Goal: Information Seeking & Learning: Learn about a topic

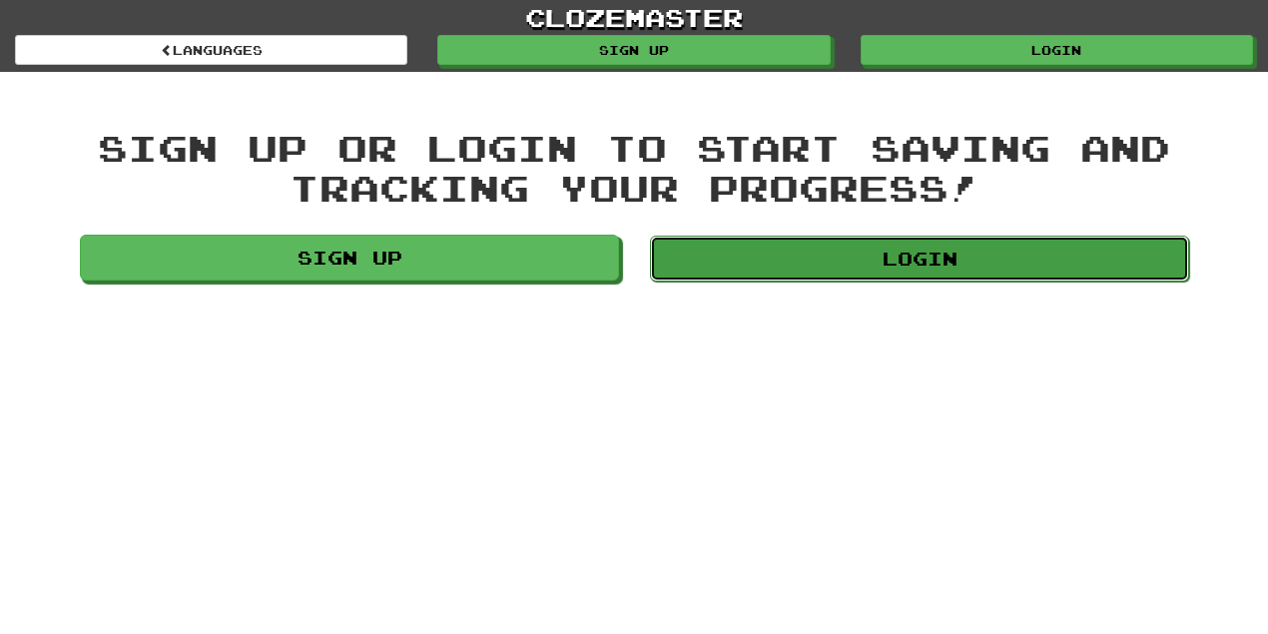
click at [966, 270] on link "Login" at bounding box center [919, 259] width 539 height 46
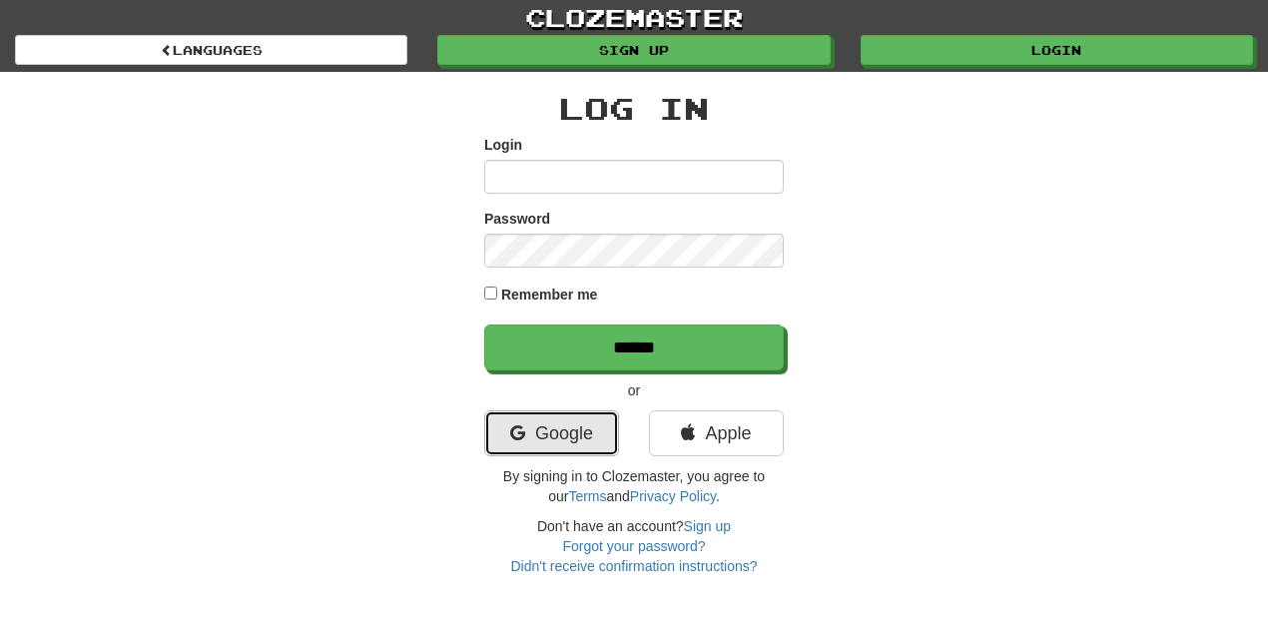
click at [561, 424] on link "Google" at bounding box center [551, 433] width 135 height 46
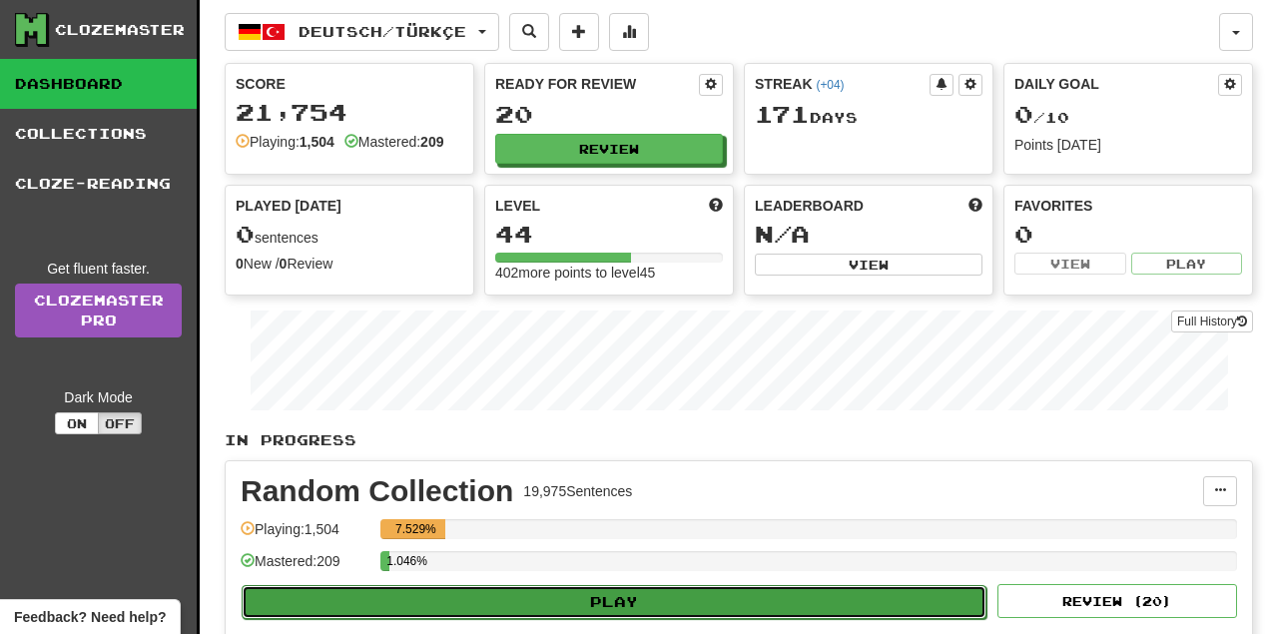
click at [622, 587] on button "Play" at bounding box center [614, 602] width 745 height 34
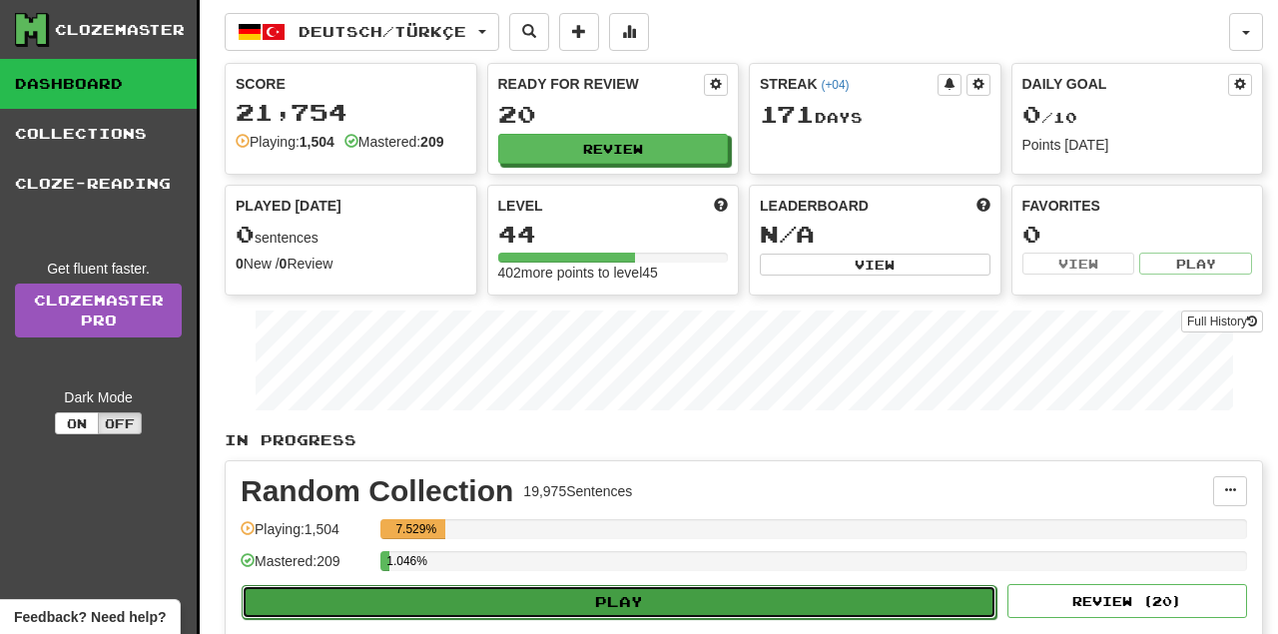
select select "**"
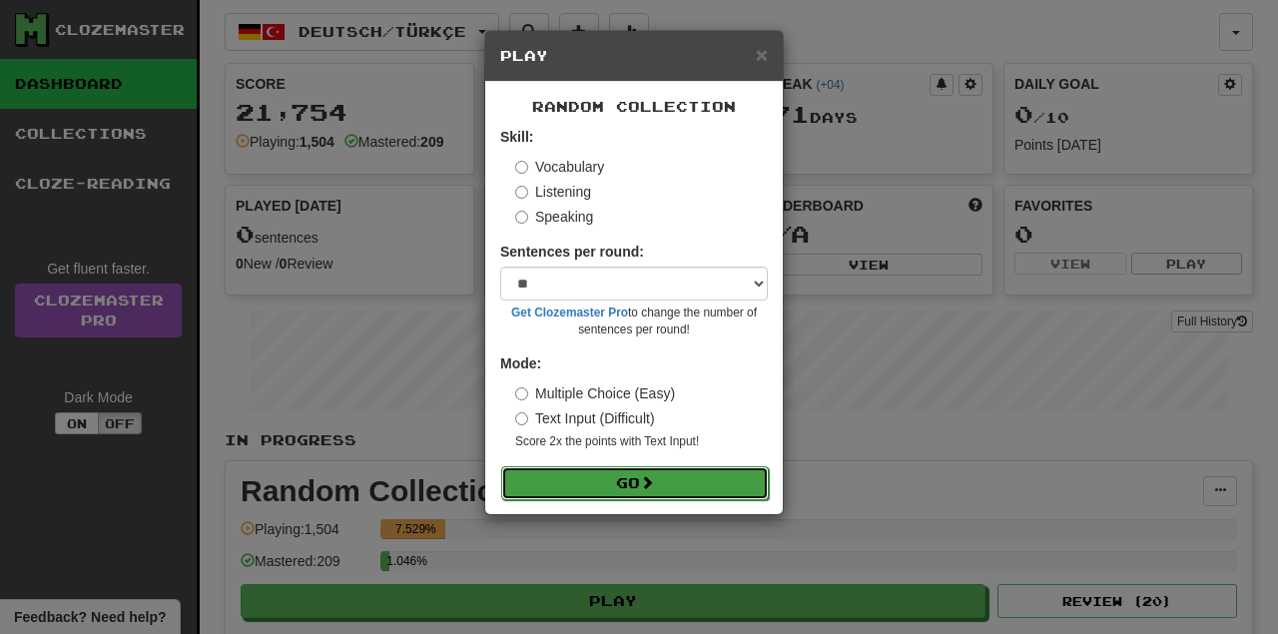
click at [627, 479] on button "Go" at bounding box center [635, 483] width 268 height 34
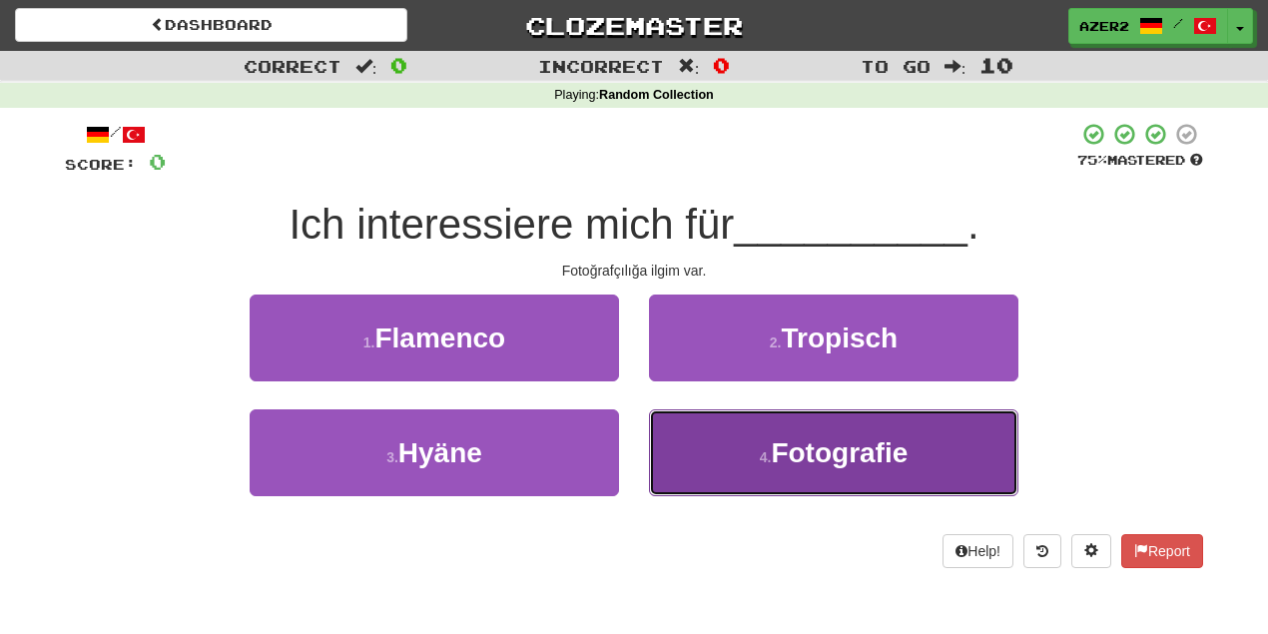
click at [888, 438] on span "Fotografie" at bounding box center [839, 452] width 137 height 31
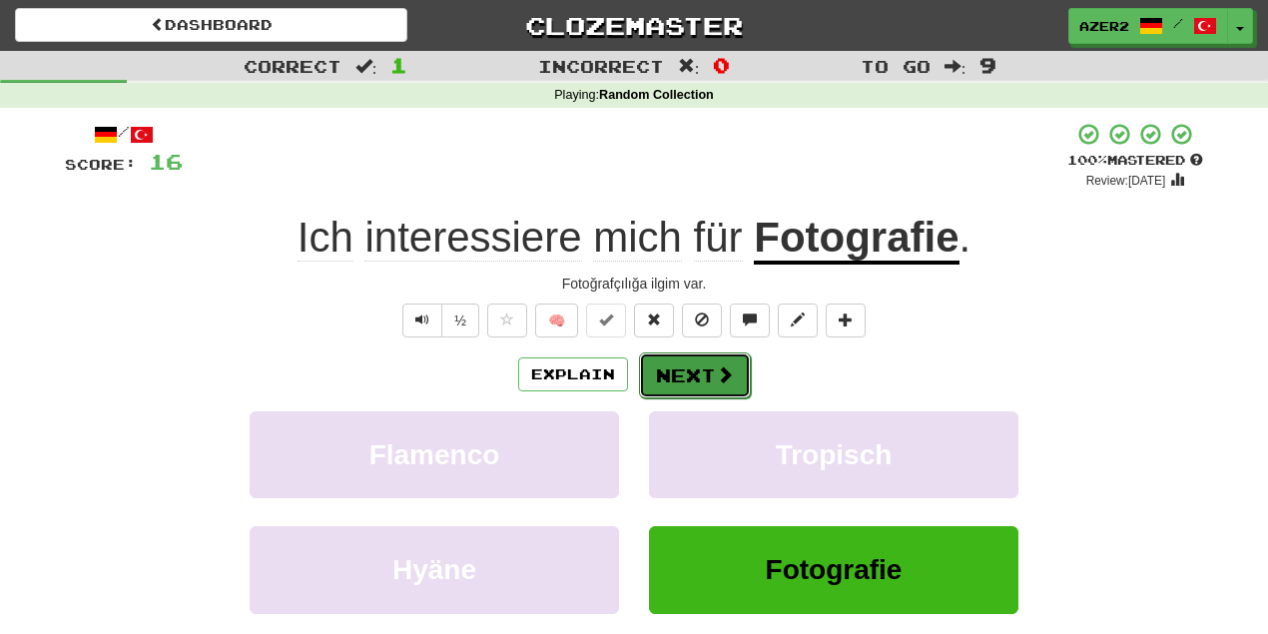
click at [742, 359] on button "Next" at bounding box center [695, 375] width 112 height 46
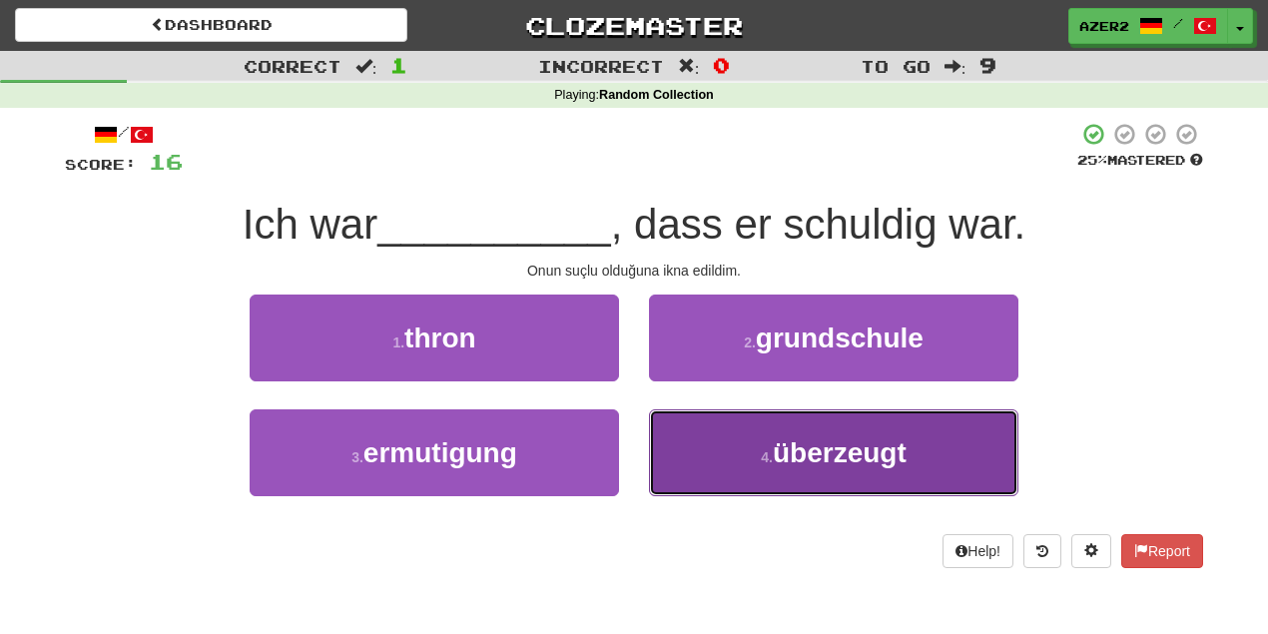
click at [959, 456] on button "4 . überzeugt" at bounding box center [833, 452] width 369 height 87
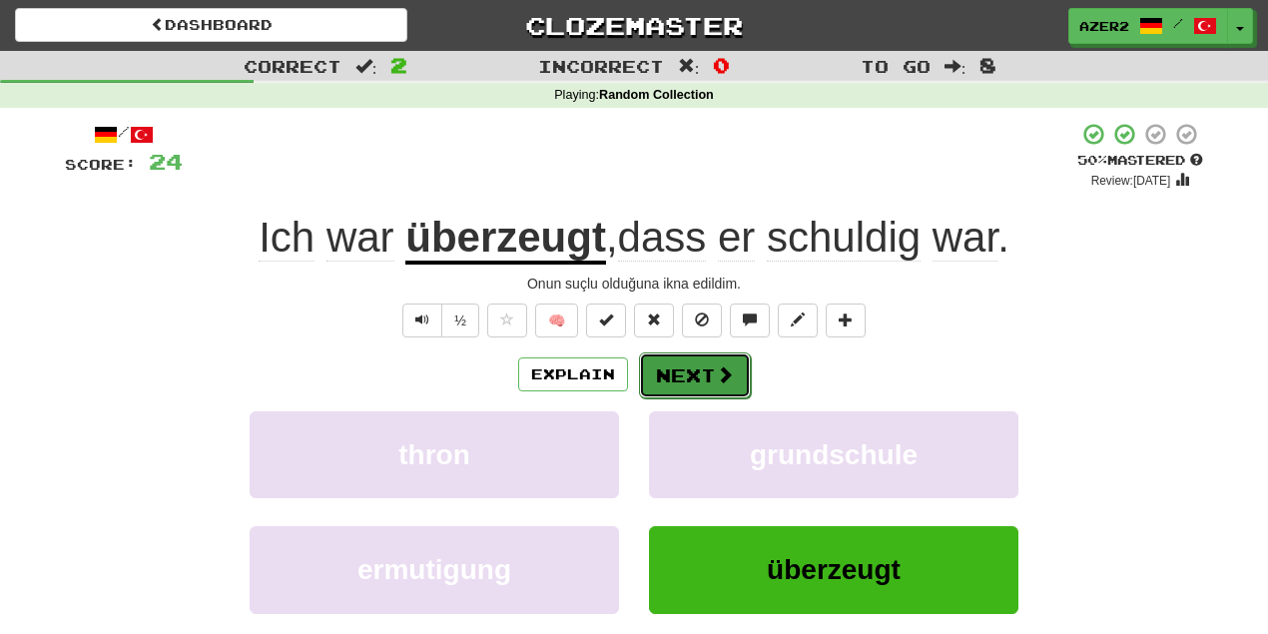
click at [675, 374] on button "Next" at bounding box center [695, 375] width 112 height 46
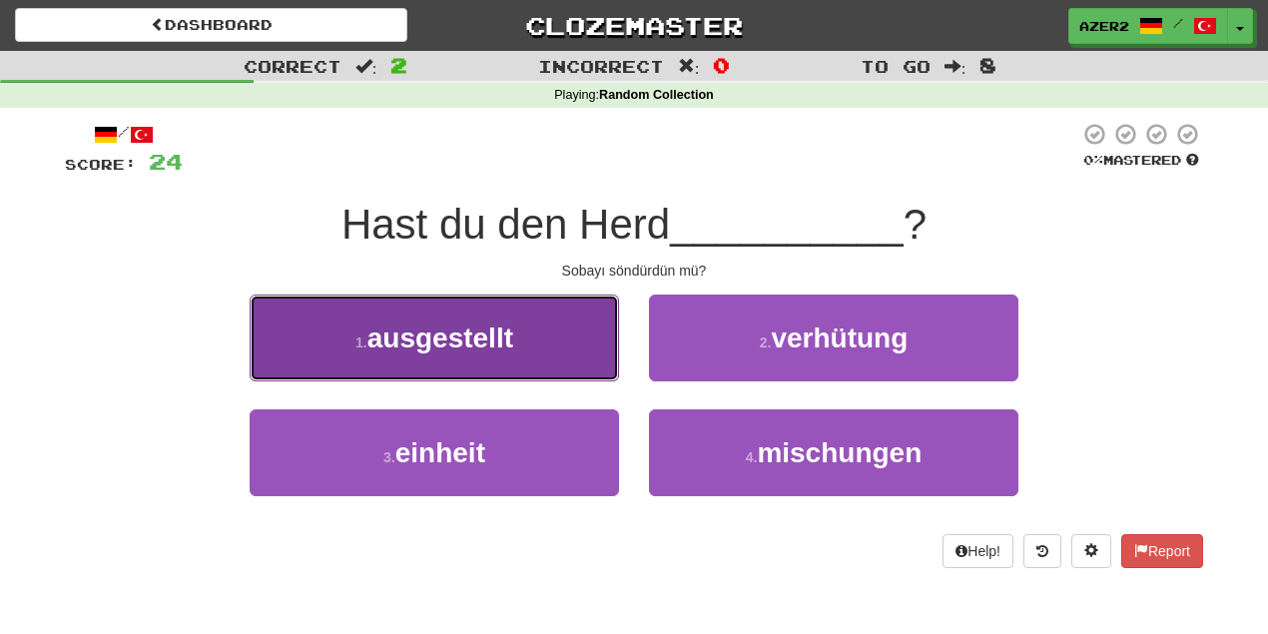
click at [455, 344] on span "ausgestellt" at bounding box center [440, 338] width 146 height 31
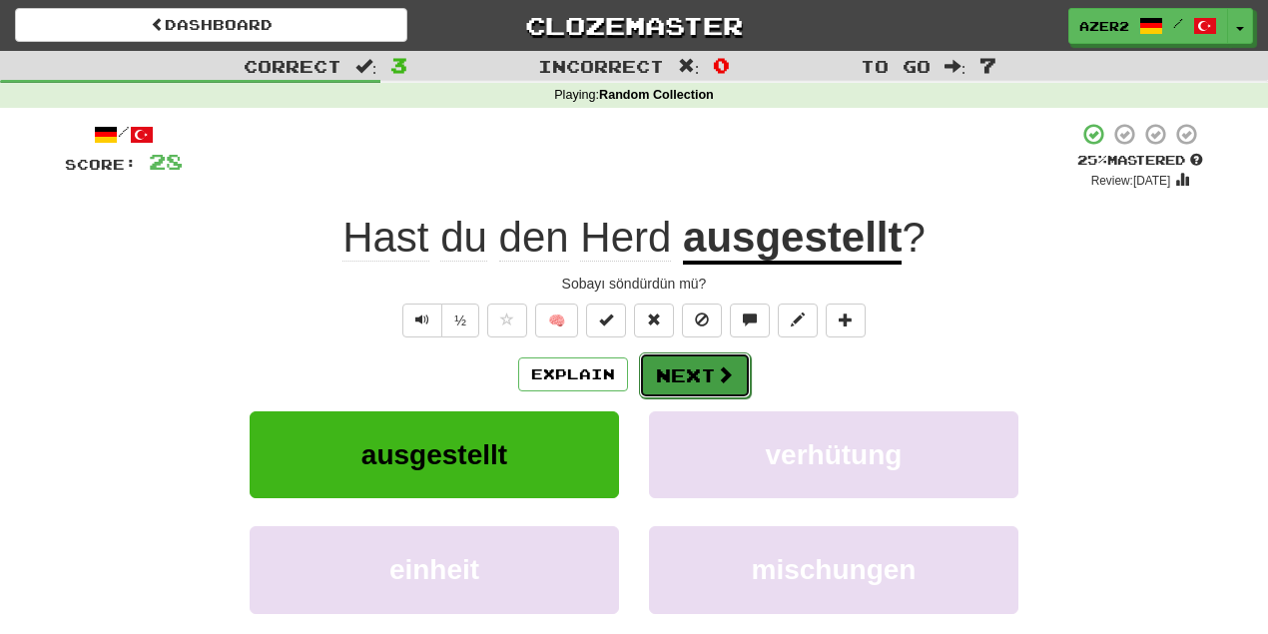
click at [677, 379] on button "Next" at bounding box center [695, 375] width 112 height 46
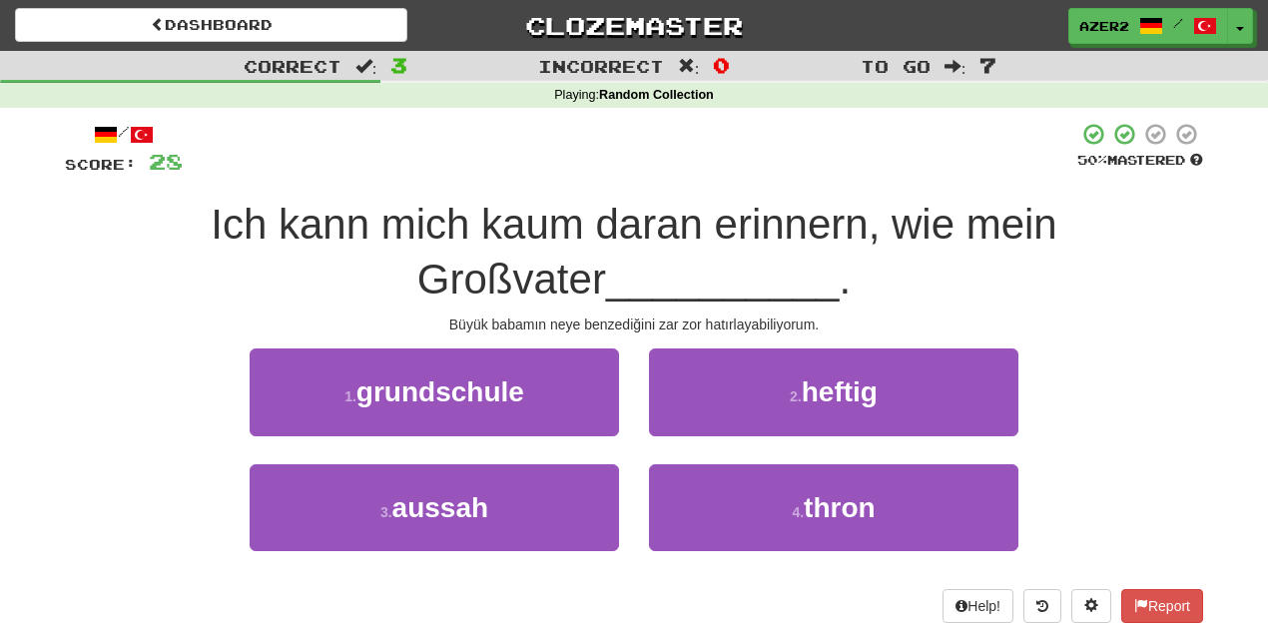
click at [1088, 286] on div "Ich kann mich kaum daran erinnern, wie mein Großvater __________ ." at bounding box center [634, 252] width 1138 height 109
click at [897, 286] on div "Ich kann mich kaum daran erinnern, wie mein Großvater __________ ." at bounding box center [634, 252] width 1138 height 109
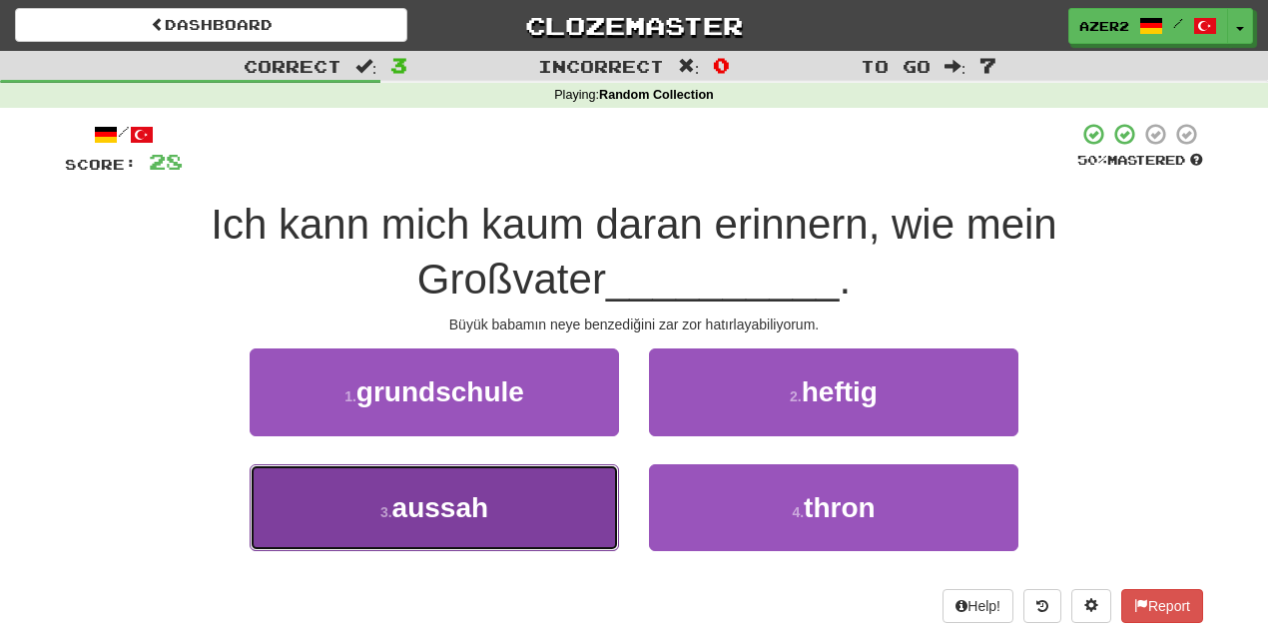
click at [477, 509] on span "aussah" at bounding box center [440, 507] width 97 height 31
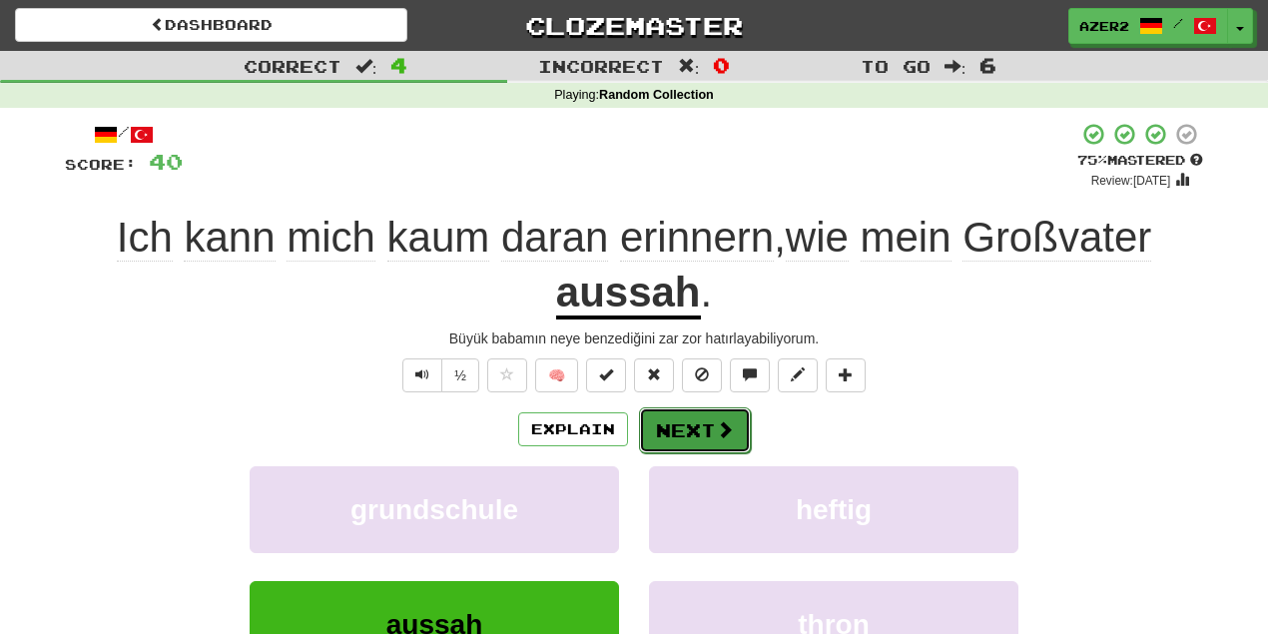
click at [666, 433] on button "Next" at bounding box center [695, 430] width 112 height 46
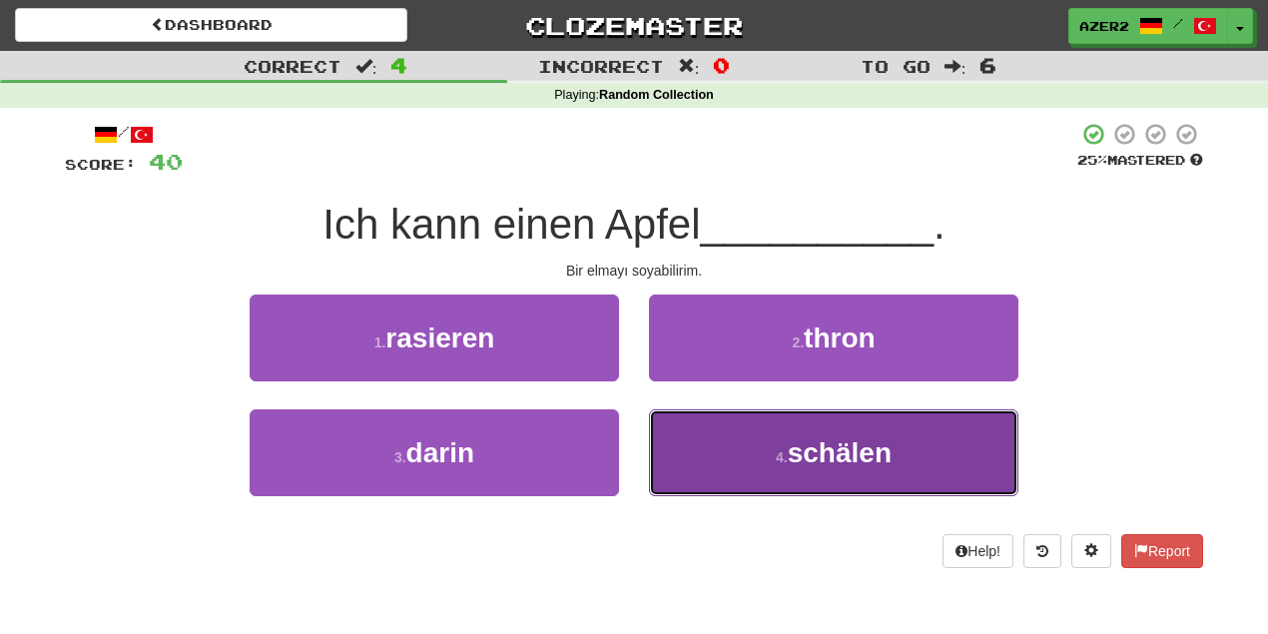
click at [917, 465] on button "4 . schälen" at bounding box center [833, 452] width 369 height 87
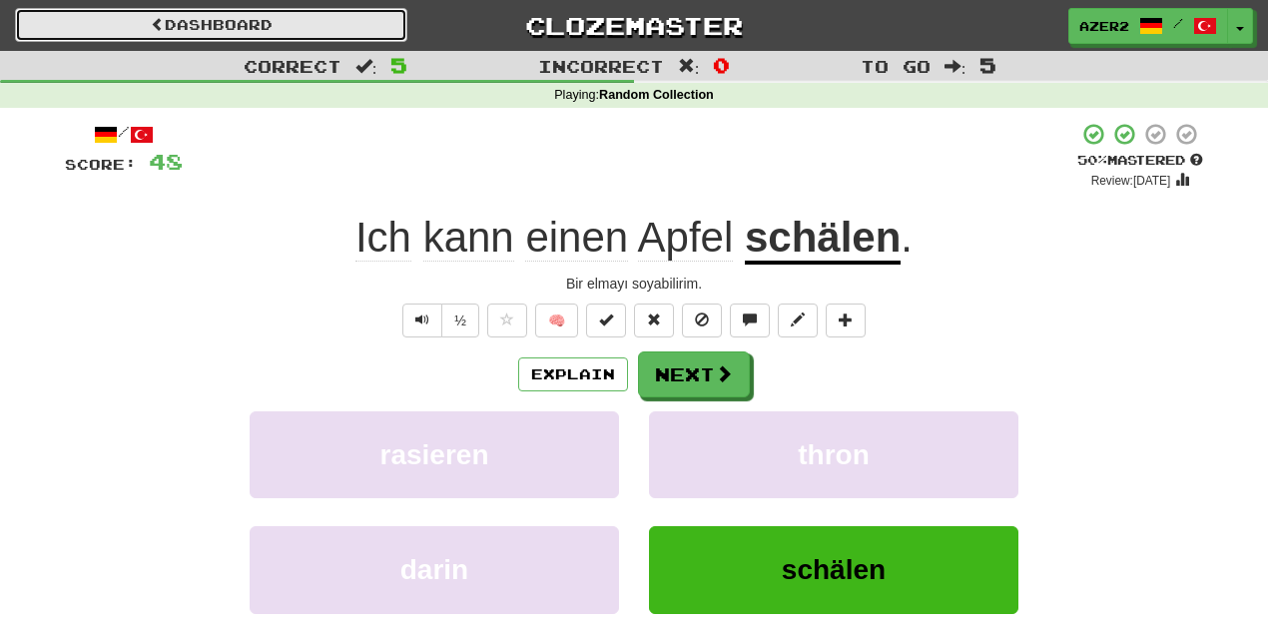
click at [220, 19] on link "Dashboard" at bounding box center [211, 25] width 392 height 34
